Goal: Transaction & Acquisition: Subscribe to service/newsletter

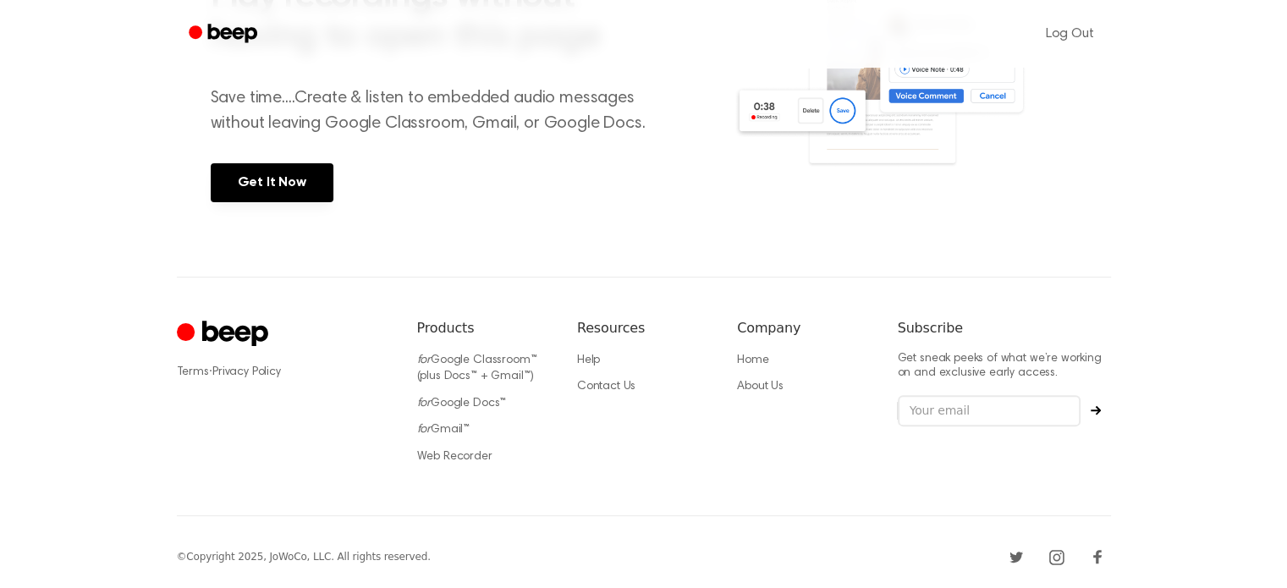
scroll to position [413, 0]
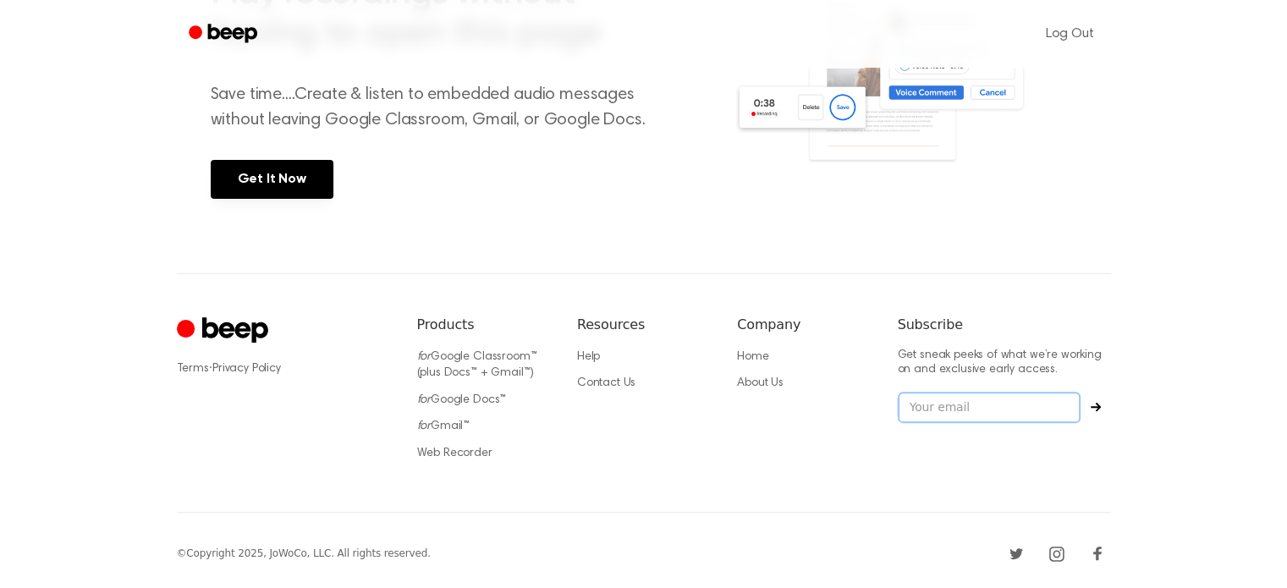
click at [960, 405] on input "email" at bounding box center [989, 408] width 183 height 32
click at [198, 334] on icon "Cruip" at bounding box center [225, 331] width 96 height 33
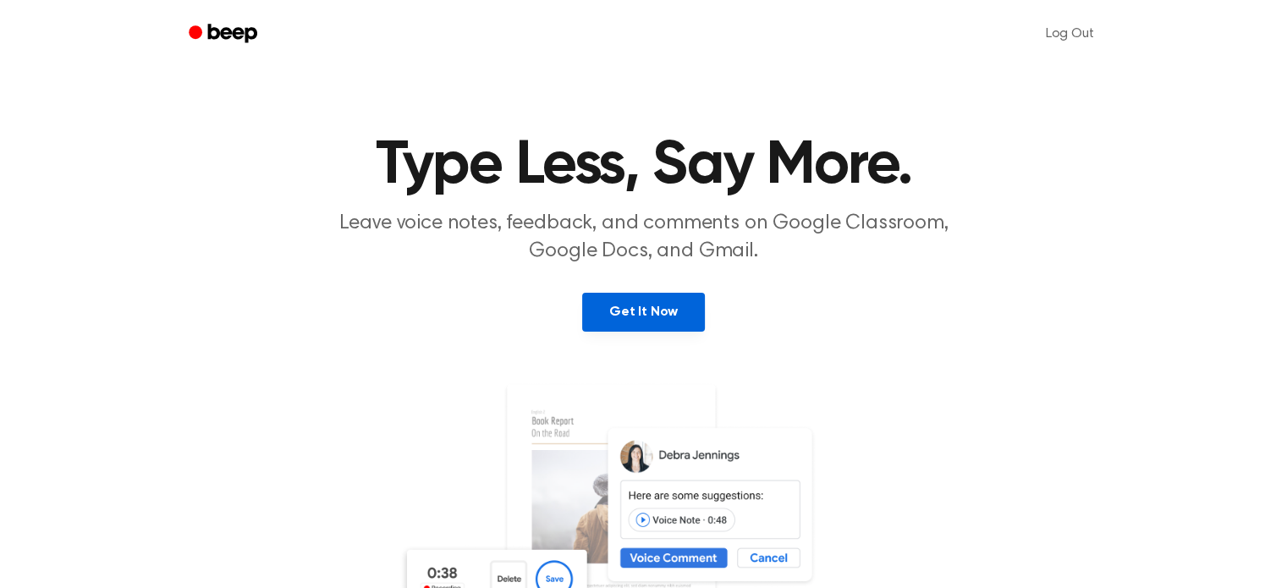
click at [616, 318] on link "Get It Now" at bounding box center [643, 312] width 123 height 39
